Goal: Transaction & Acquisition: Subscribe to service/newsletter

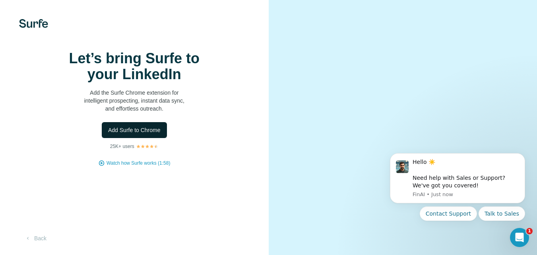
click at [152, 138] on button "Add Surfe to Chrome" at bounding box center [134, 130] width 65 height 16
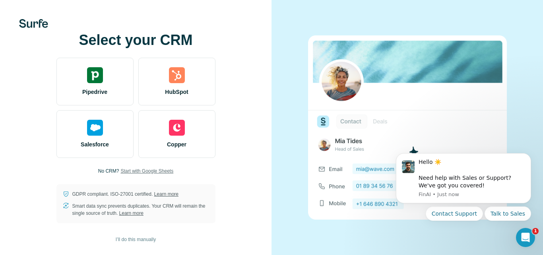
click at [149, 173] on span "Start with Google Sheets" at bounding box center [146, 170] width 53 height 7
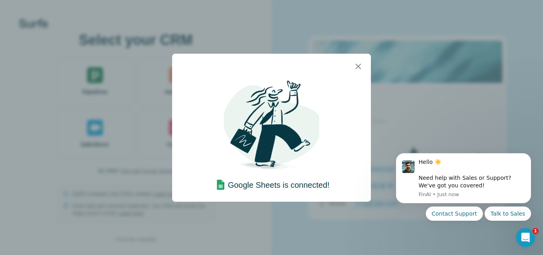
click at [283, 146] on img at bounding box center [271, 126] width 95 height 95
click at [361, 66] on icon "button" at bounding box center [358, 67] width 10 height 10
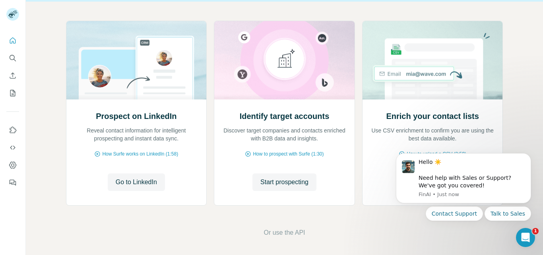
scroll to position [79, 0]
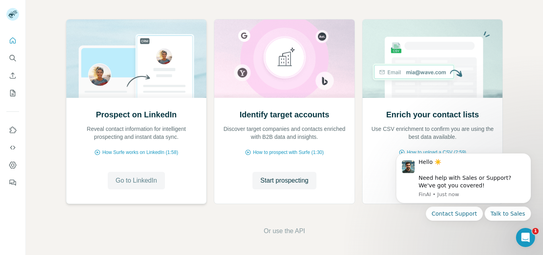
click at [132, 180] on span "Go to LinkedIn" at bounding box center [136, 181] width 41 height 10
